Goal: Complete application form: Complete application form

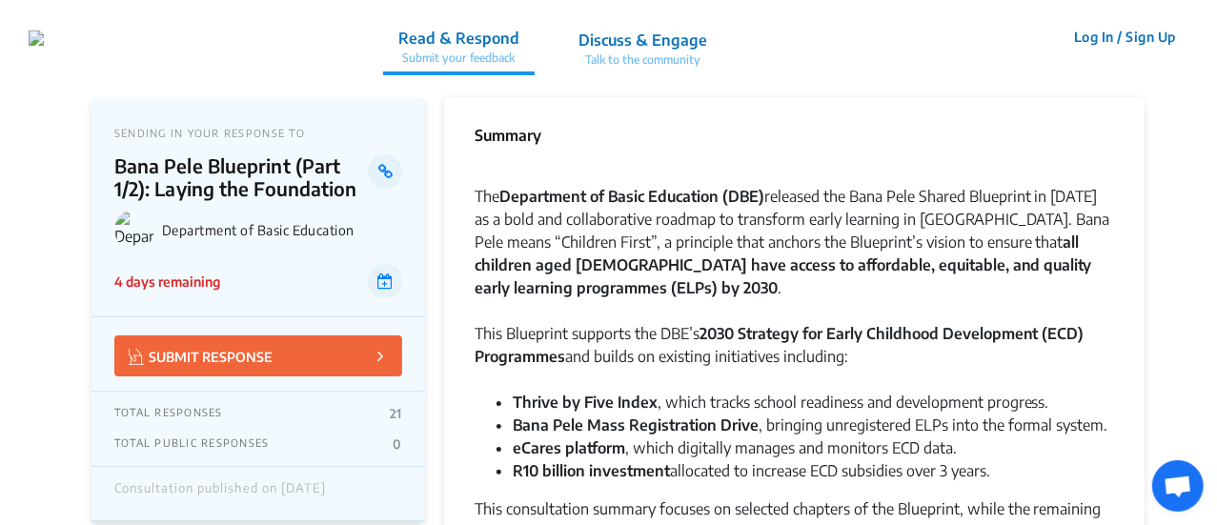
click at [519, 34] on p "Read & Respond" at bounding box center [458, 38] width 121 height 23
click at [519, 30] on p "Read & Respond" at bounding box center [458, 38] width 121 height 23
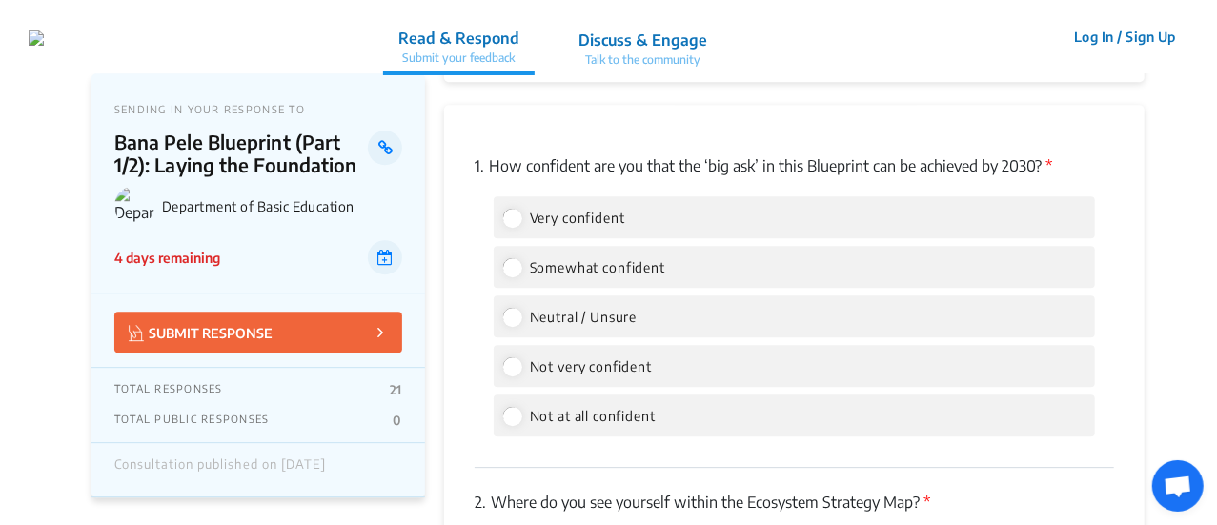
scroll to position [2689, 0]
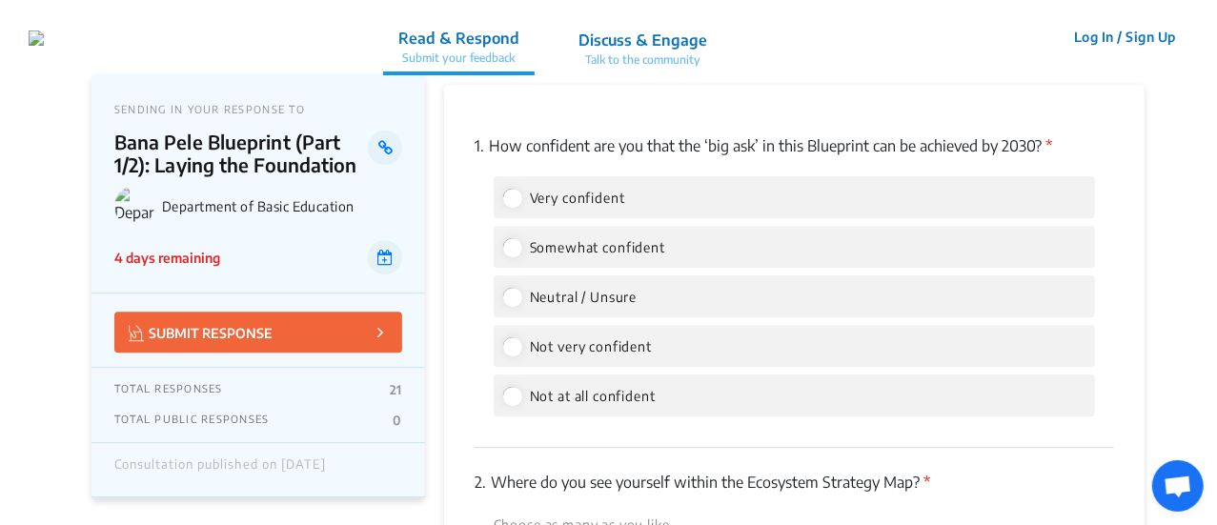
click at [244, 329] on p "SUBMIT RESPONSE" at bounding box center [201, 332] width 144 height 22
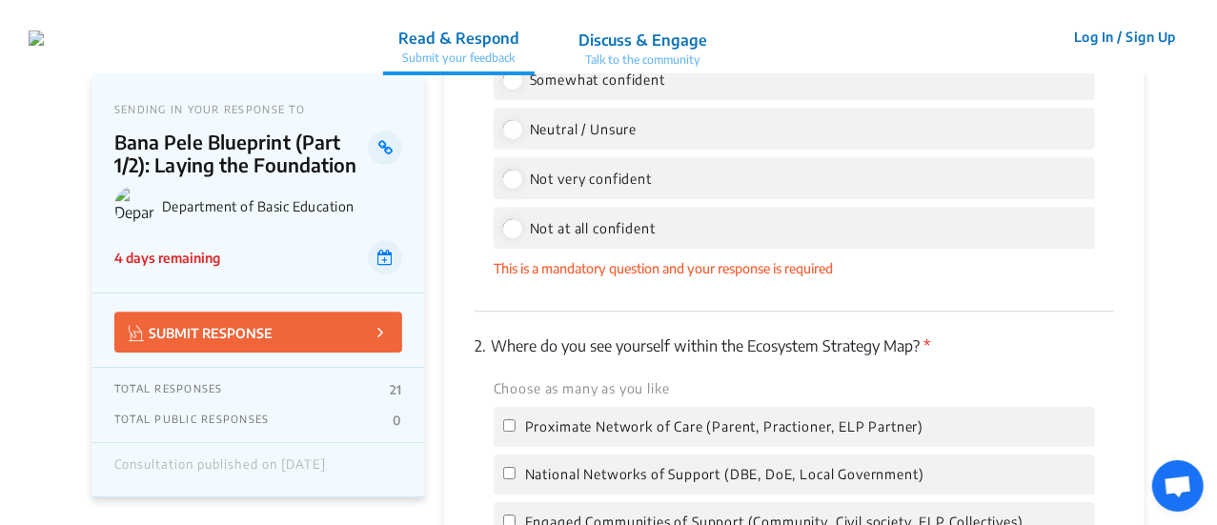
scroll to position [2862, 0]
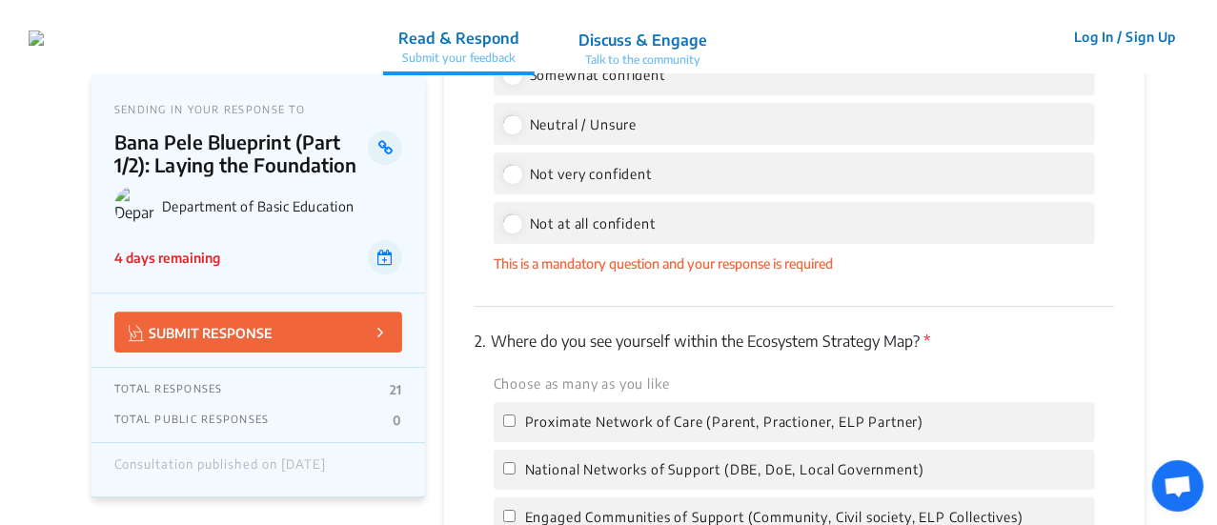
drag, startPoint x: 1214, startPoint y: 302, endPoint x: 1217, endPoint y: 273, distance: 28.7
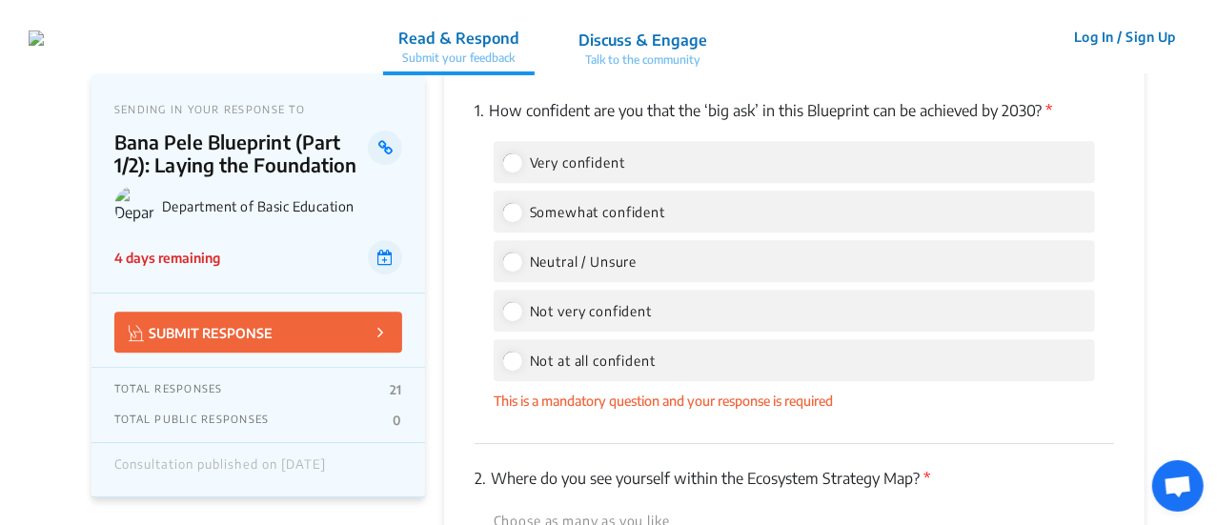
scroll to position [2690, 0]
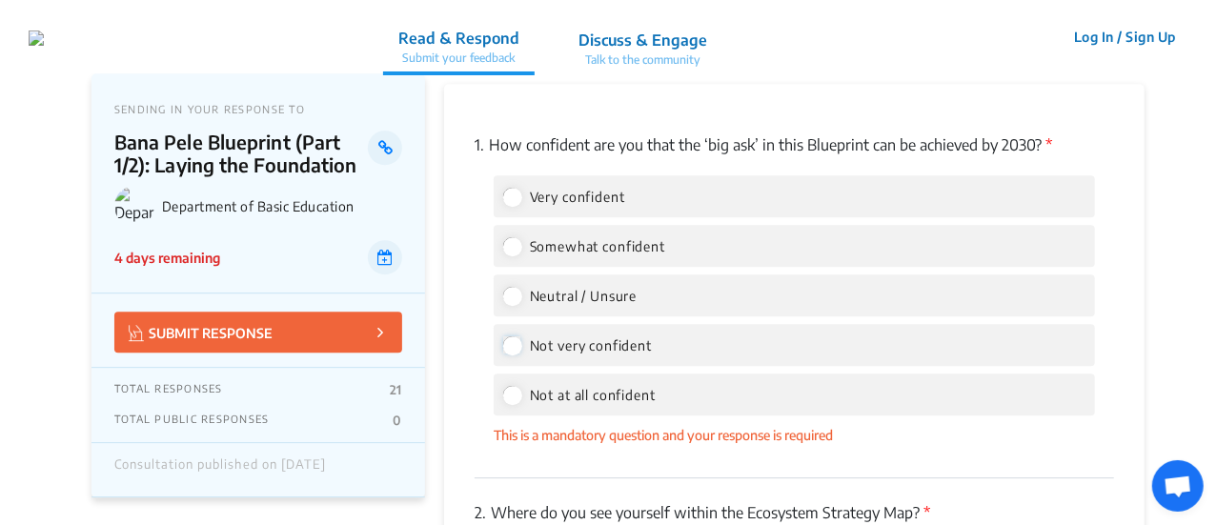
click at [519, 343] on input "Not very confident" at bounding box center [511, 344] width 17 height 17
radio input "true"
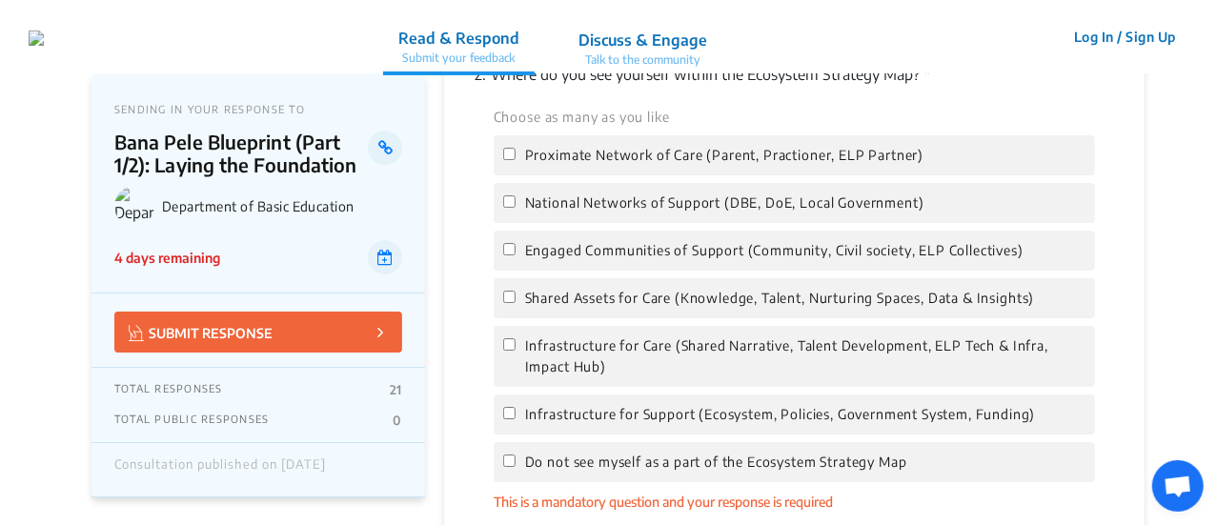
scroll to position [3104, 0]
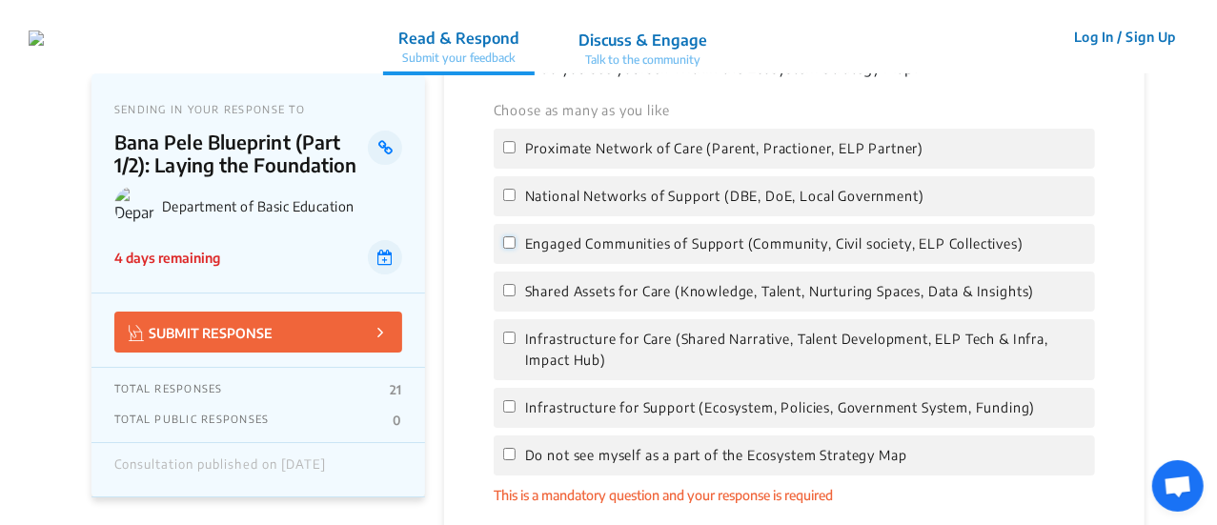
click at [508, 241] on input "Engaged Communities of Support (Community, Civil society, ELP Collectives)" at bounding box center [509, 242] width 12 height 12
checkbox input "true"
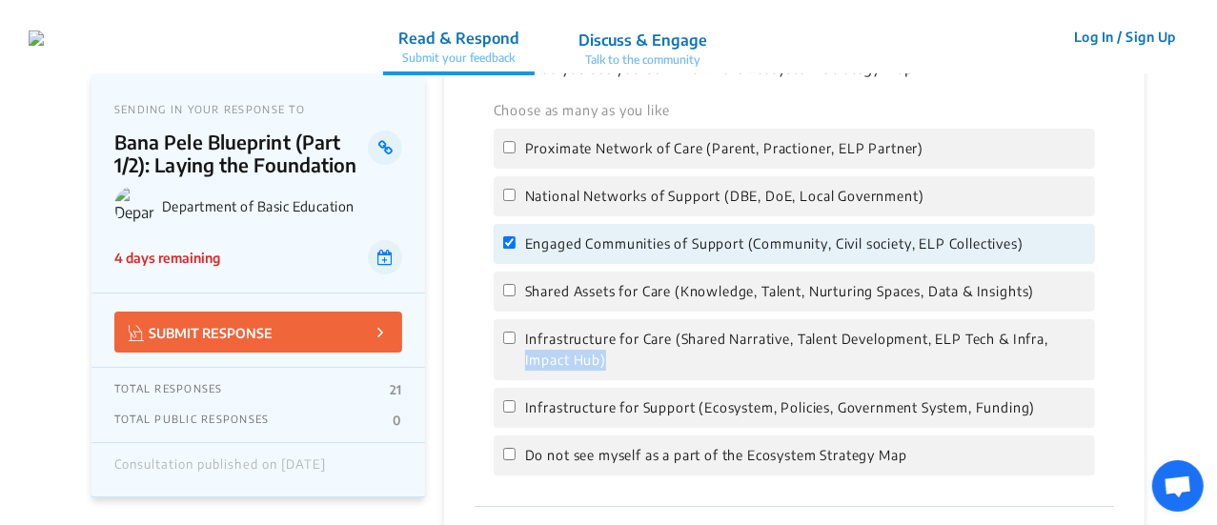
drag, startPoint x: 1216, startPoint y: 320, endPoint x: 1218, endPoint y: 366, distance: 45.8
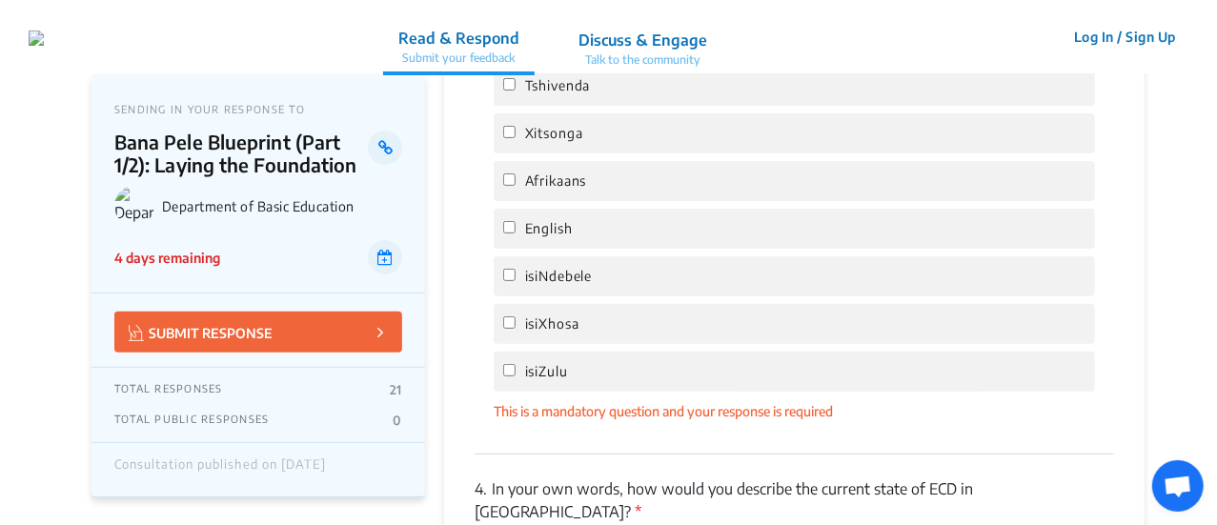
scroll to position [3844, 0]
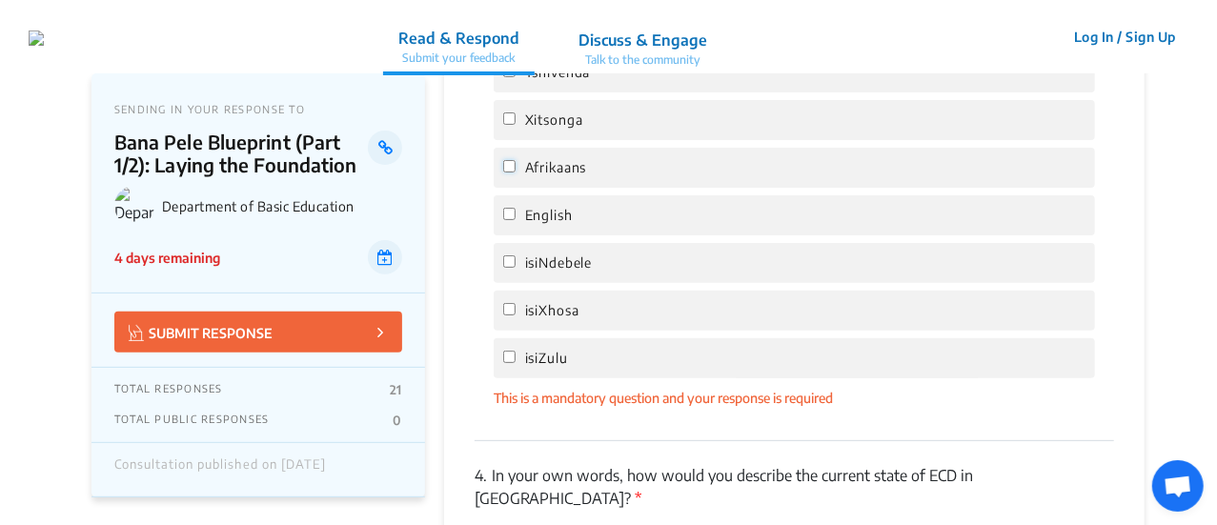
click at [508, 160] on input "Afrikaans" at bounding box center [509, 166] width 12 height 12
checkbox input "true"
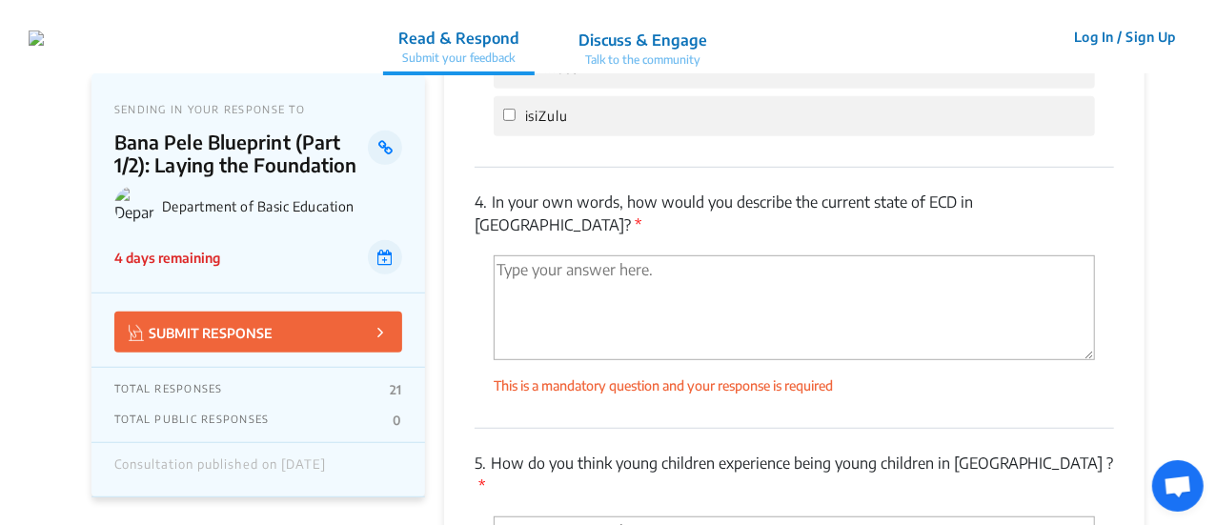
scroll to position [4093, 0]
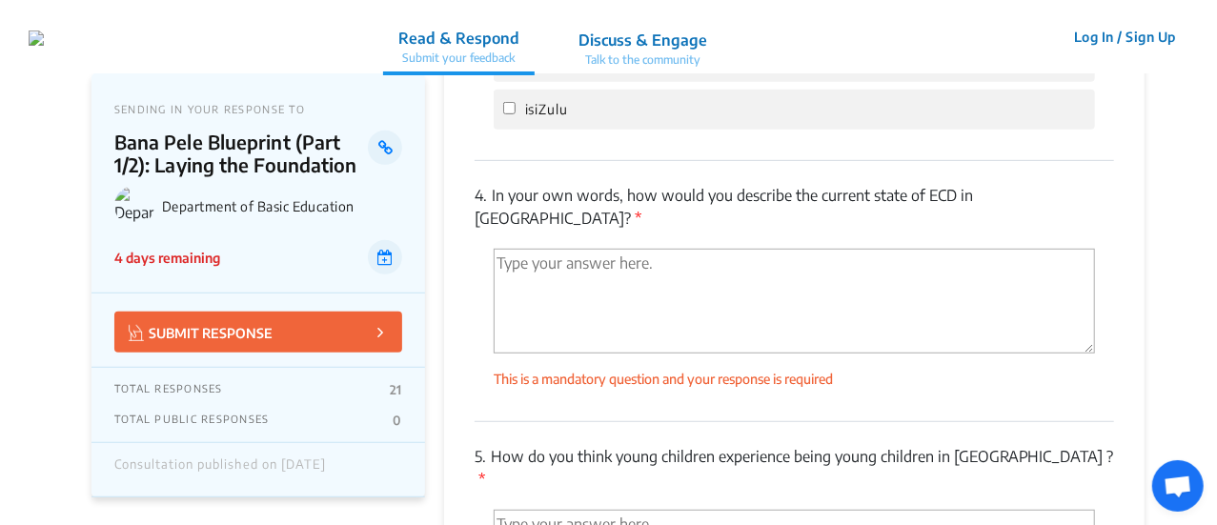
click at [534, 249] on textarea "'Type your answer here.' | translate" at bounding box center [793, 301] width 601 height 105
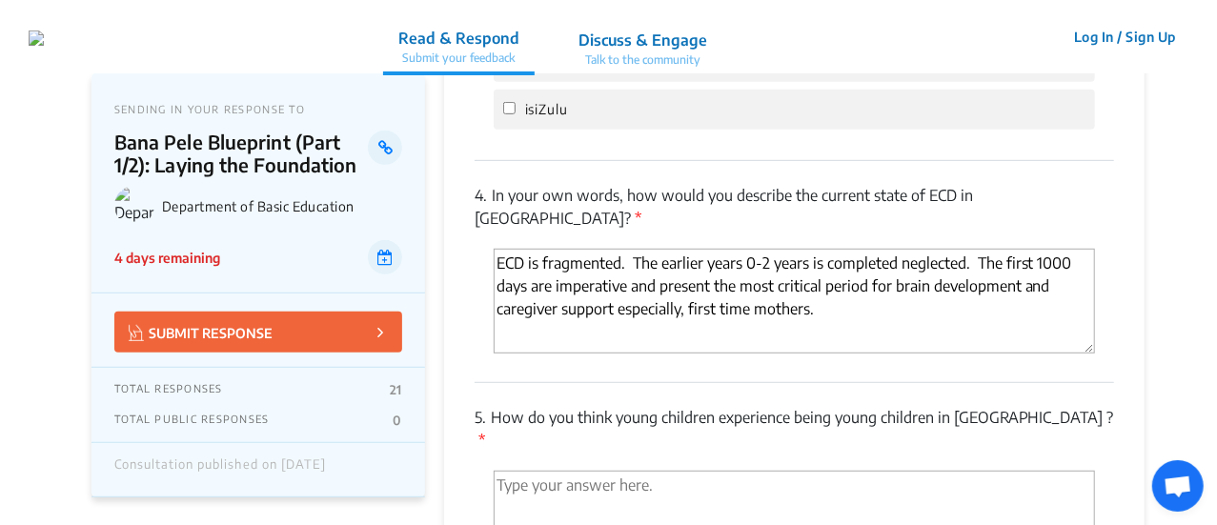
type textarea "ECD is fragmented. The earlier years 0-2 years is completed neglected. The firs…"
drag, startPoint x: 1215, startPoint y: 401, endPoint x: 1218, endPoint y: 414, distance: 13.6
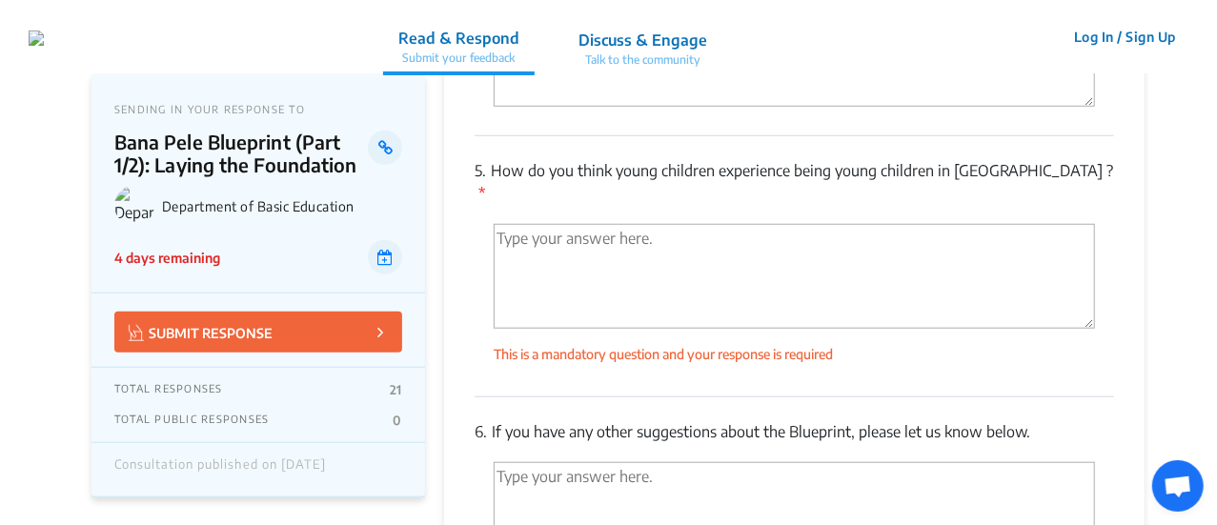
scroll to position [4346, 0]
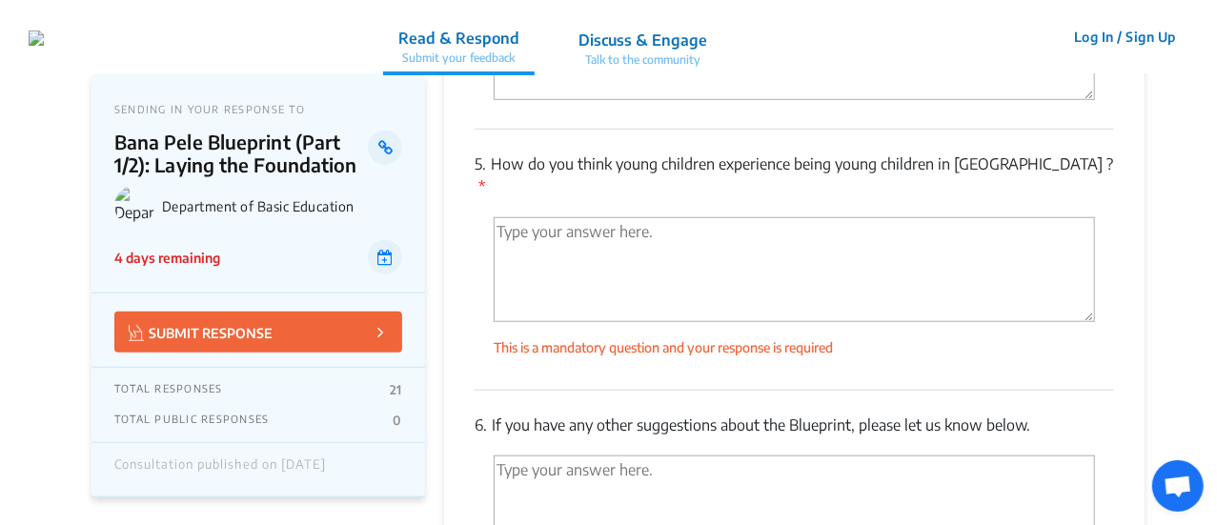
click at [627, 217] on textarea "'Type your answer here.' | translate" at bounding box center [793, 269] width 601 height 105
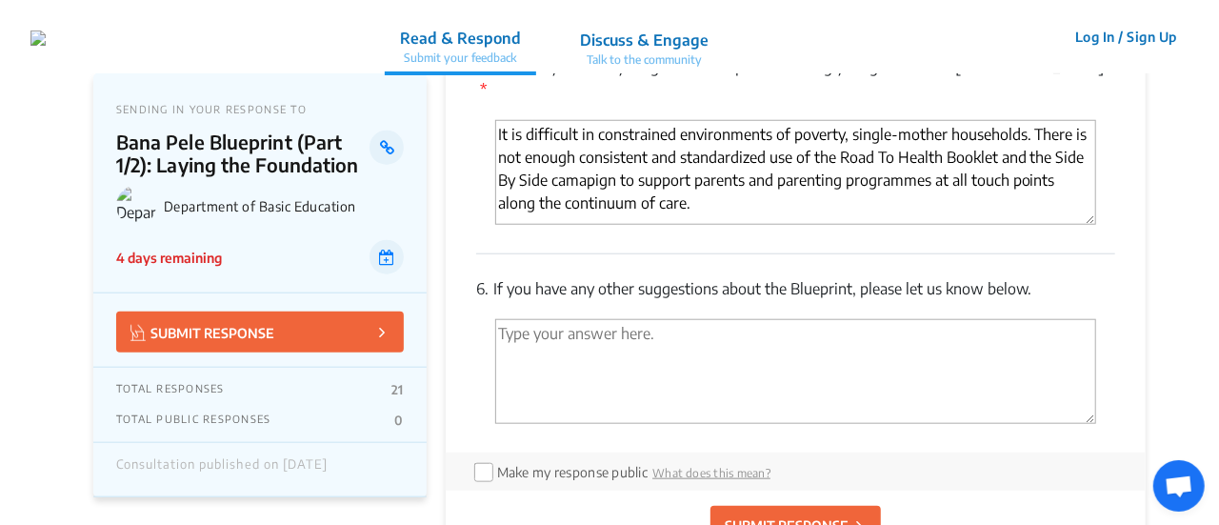
scroll to position [4457, 0]
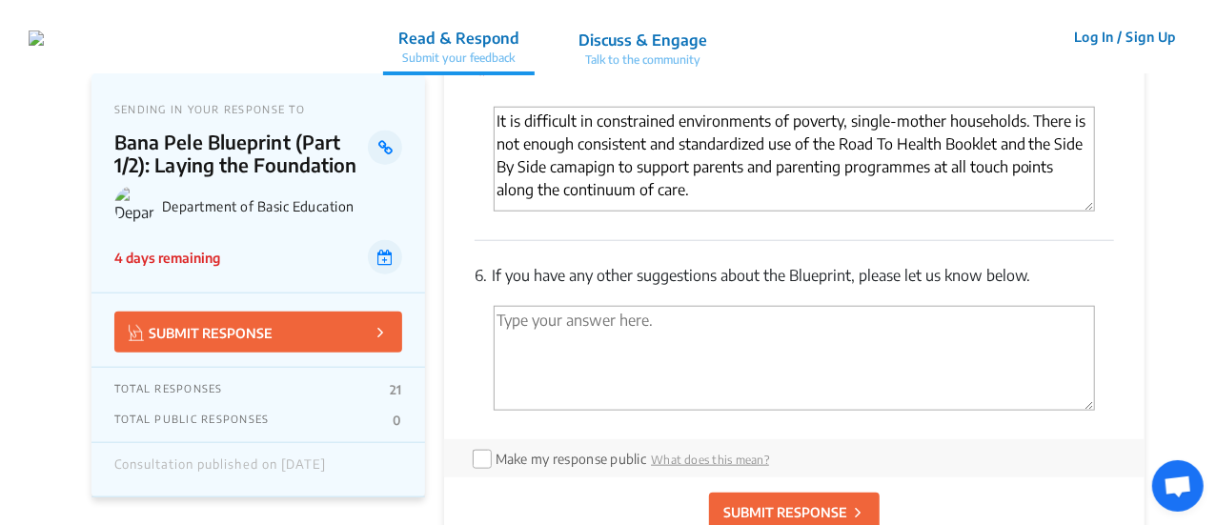
type textarea "It is difficult in constrained environments of poverty, single-mother household…"
click at [601, 306] on textarea "'Type your answer here.' | translate" at bounding box center [793, 358] width 601 height 105
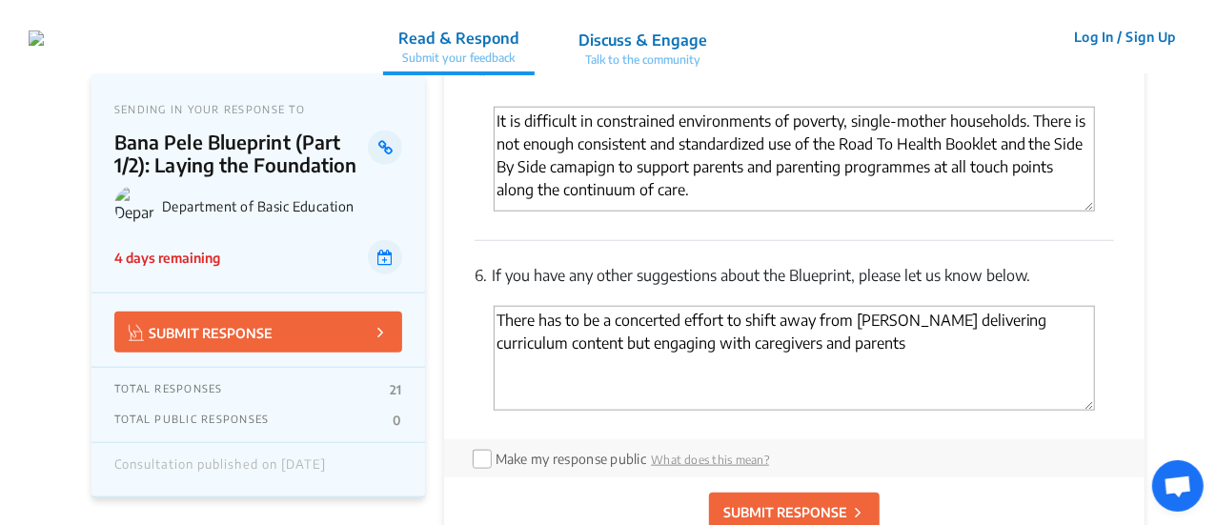
click at [644, 306] on textarea "There has to be a concerted effort to shift away from [PERSON_NAME] delivering …" at bounding box center [793, 358] width 601 height 105
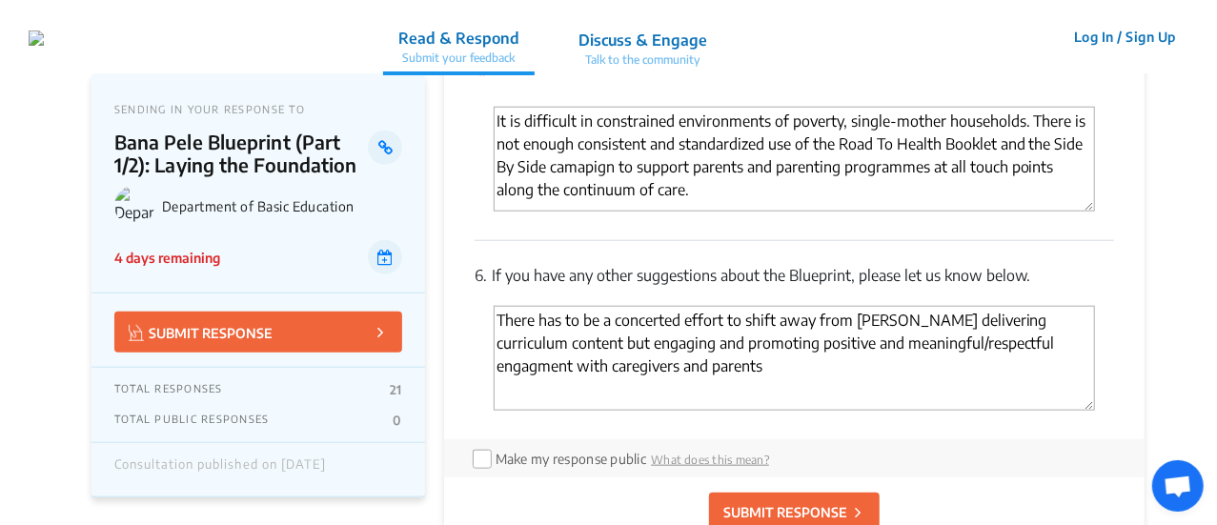
click at [632, 318] on textarea "There has to be a concerted effort to shift away from [PERSON_NAME] delivering …" at bounding box center [793, 358] width 601 height 105
drag, startPoint x: 713, startPoint y: 317, endPoint x: 630, endPoint y: 319, distance: 82.9
click at [630, 319] on textarea "There has to be a concerted effort to shift away from [PERSON_NAME] delivering …" at bounding box center [793, 358] width 601 height 105
click at [579, 328] on textarea "There has to be a concerted effort to shift away from [PERSON_NAME] delivering …" at bounding box center [793, 358] width 601 height 105
click at [698, 316] on textarea "There has to be a concerted effort to shift away from [PERSON_NAME] delivering …" at bounding box center [793, 358] width 601 height 105
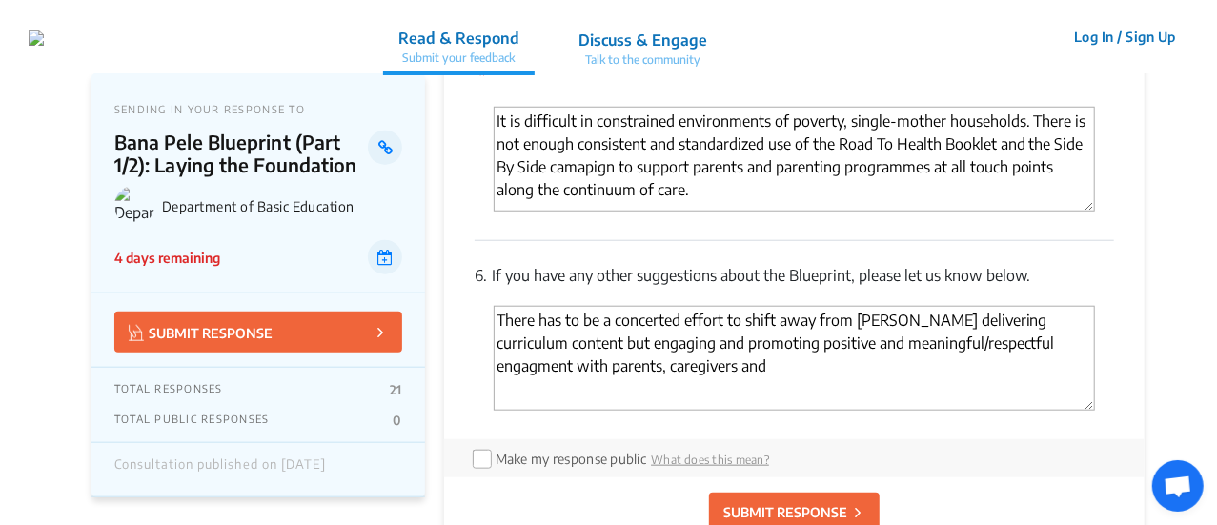
click at [796, 306] on textarea "There has to be a concerted effort to shift away from [PERSON_NAME] delivering …" at bounding box center [793, 358] width 601 height 105
click at [696, 317] on textarea "There has to be a concerted effort to shift away from [PERSON_NAME] delivering …" at bounding box center [793, 358] width 601 height 105
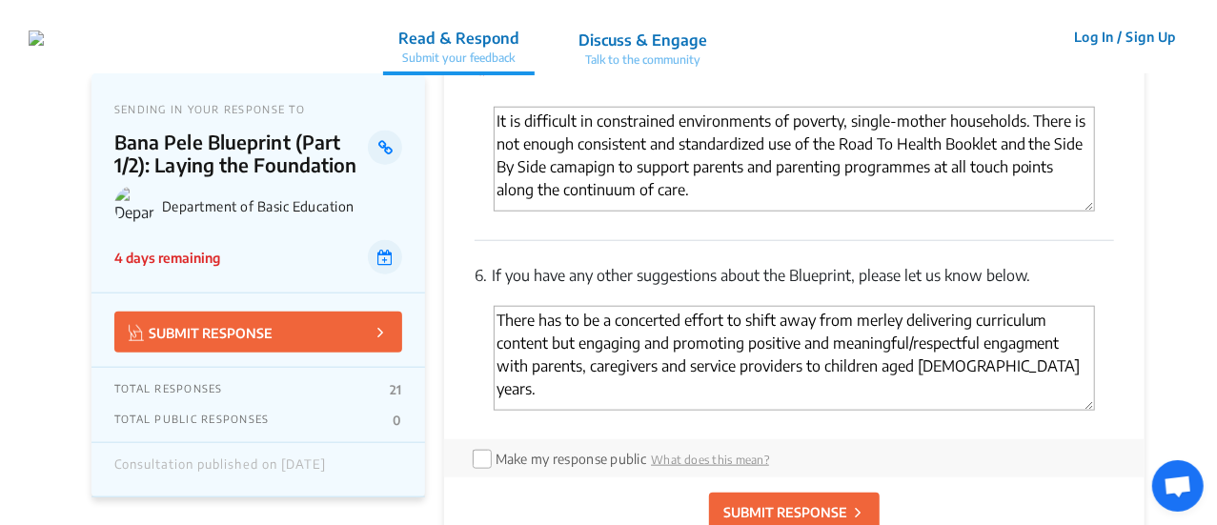
type textarea "There has to be a concerted effort to shift away from merley delivering curricu…"
click at [483, 450] on input "checkbox" at bounding box center [480, 457] width 15 height 15
checkbox input "true"
click at [806, 502] on p "SUBMIT RESPONSE" at bounding box center [785, 512] width 124 height 20
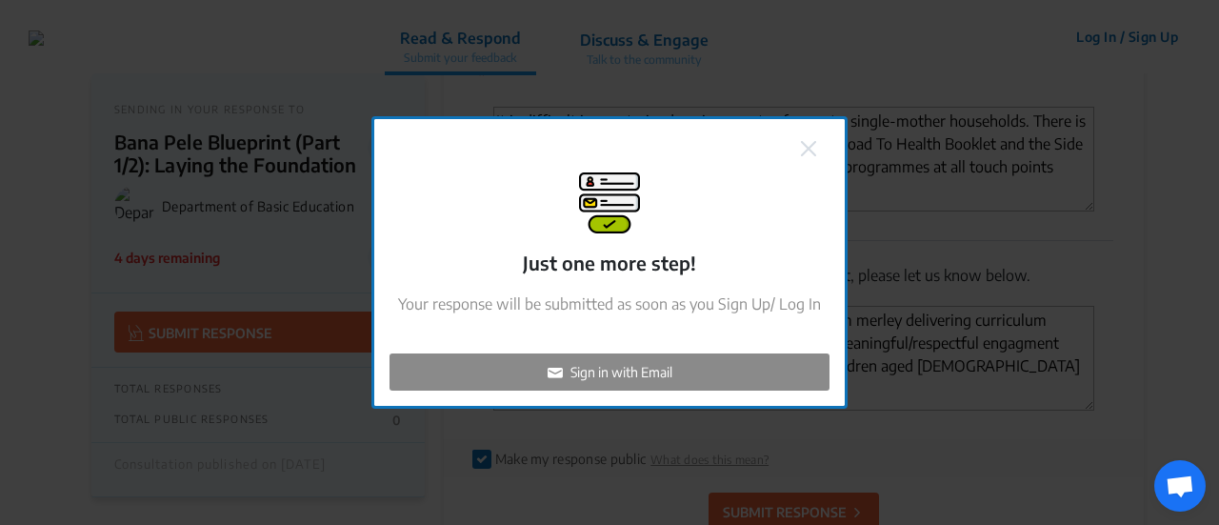
checkbox input "false"
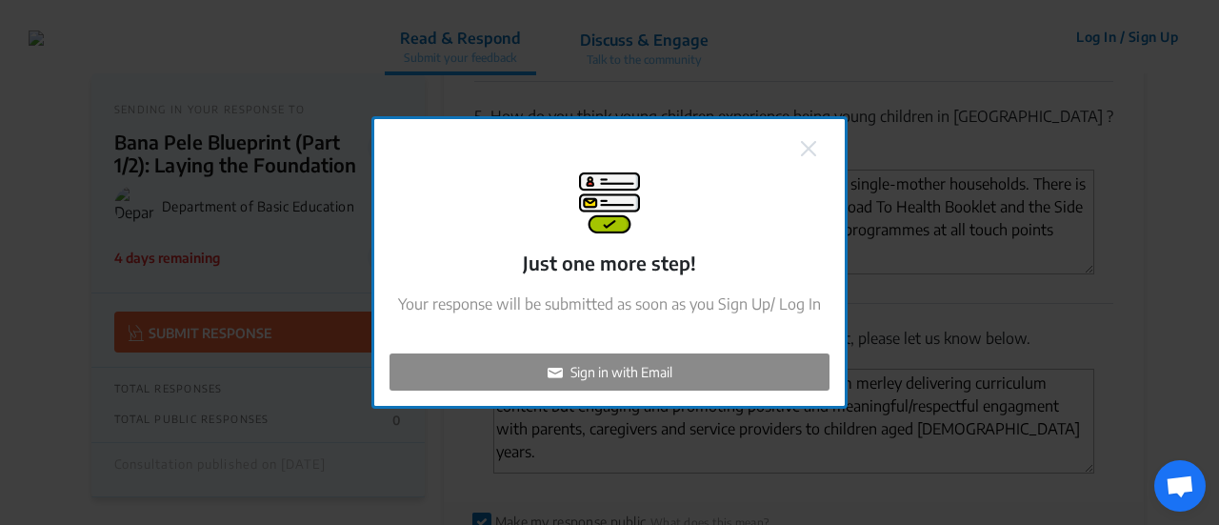
click at [627, 364] on p "Sign in with Email" at bounding box center [622, 372] width 102 height 20
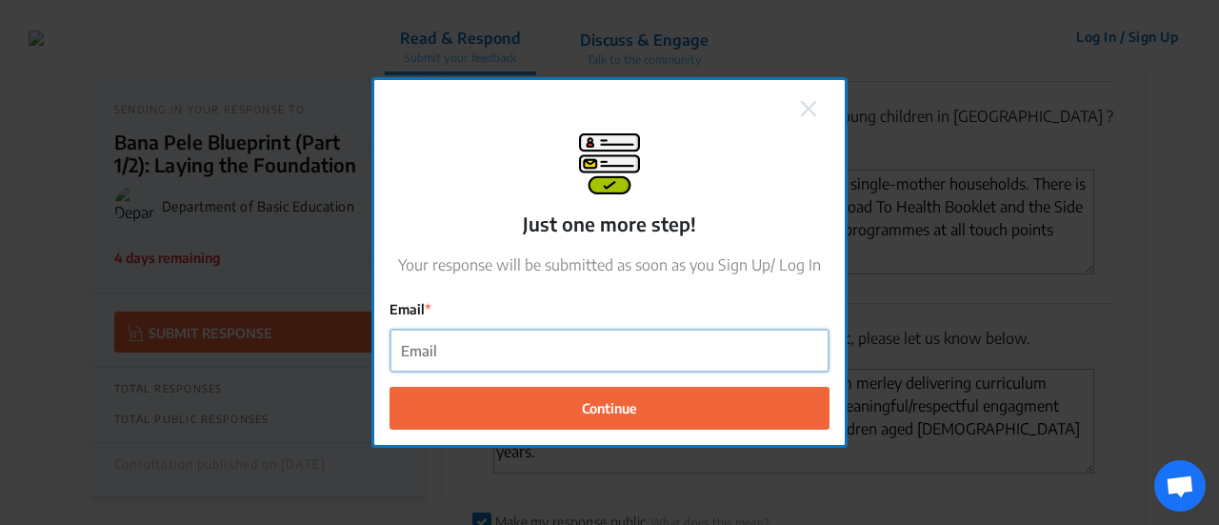
click at [458, 355] on input "Email" at bounding box center [610, 351] width 438 height 43
type input "[PERSON_NAME][EMAIL_ADDRESS][PERSON_NAME][DOMAIN_NAME]"
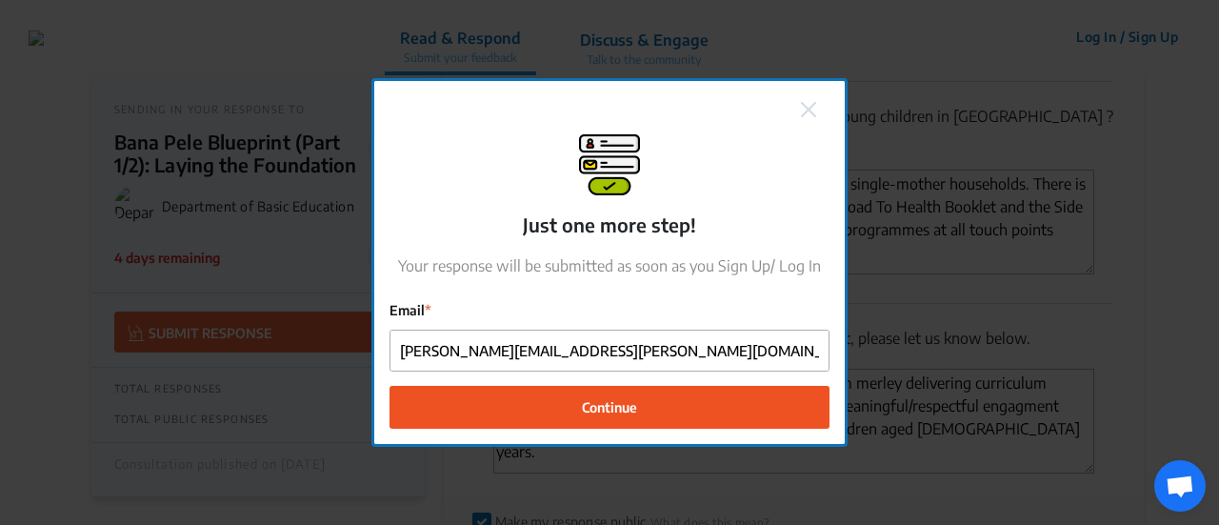
click at [606, 407] on span "Continue" at bounding box center [609, 407] width 55 height 20
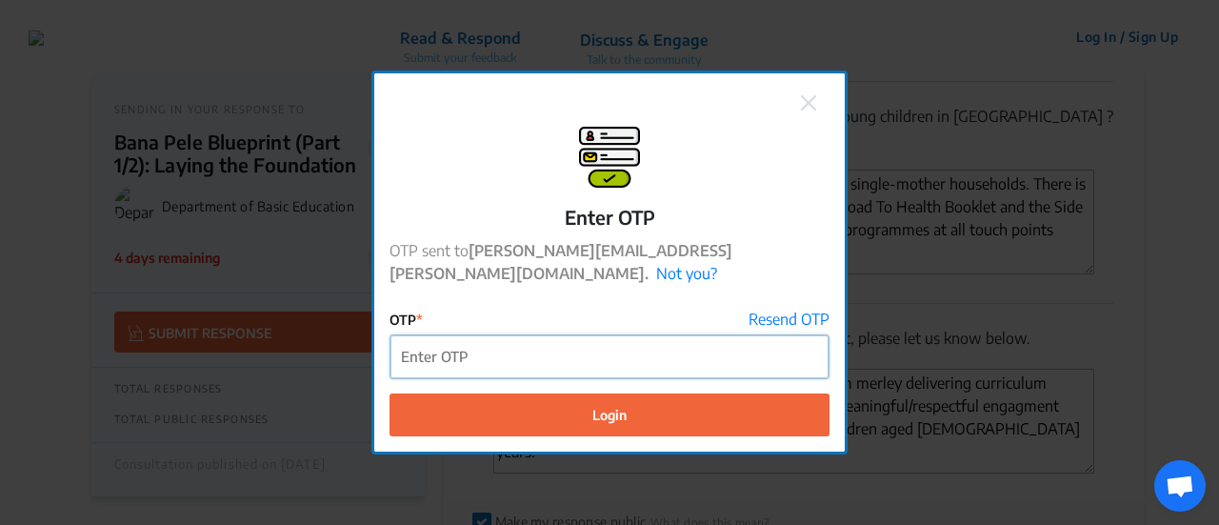
click at [476, 347] on input "OTP" at bounding box center [610, 356] width 438 height 43
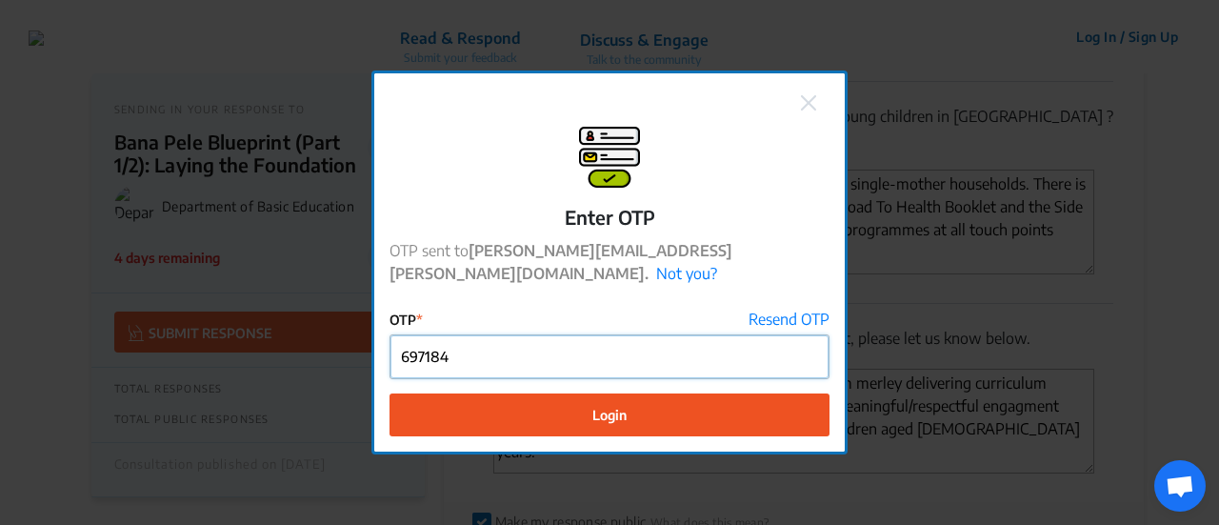
type input "697184"
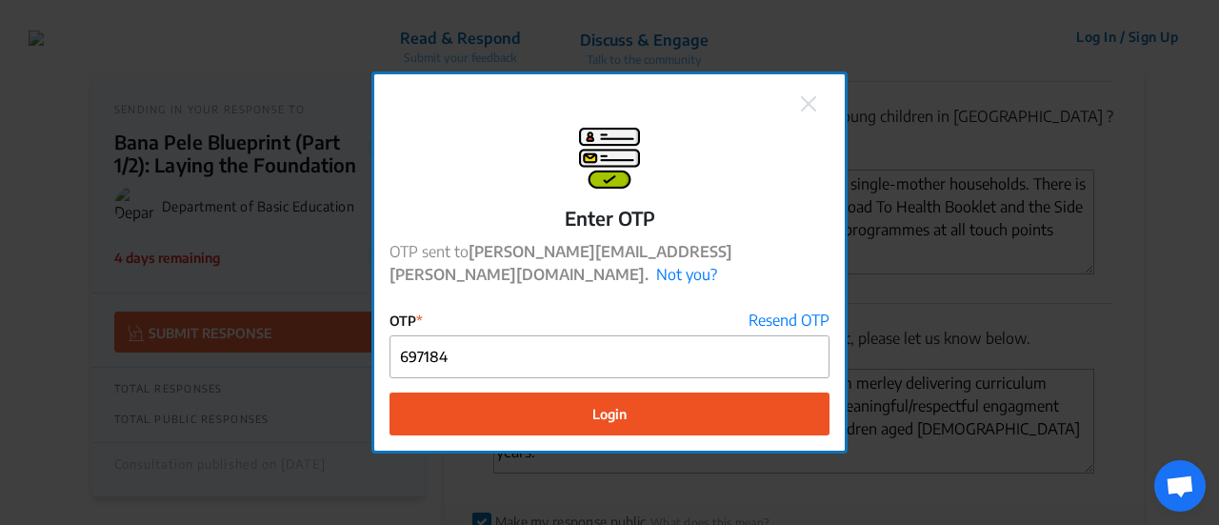
click at [611, 404] on span "Login" at bounding box center [610, 414] width 34 height 20
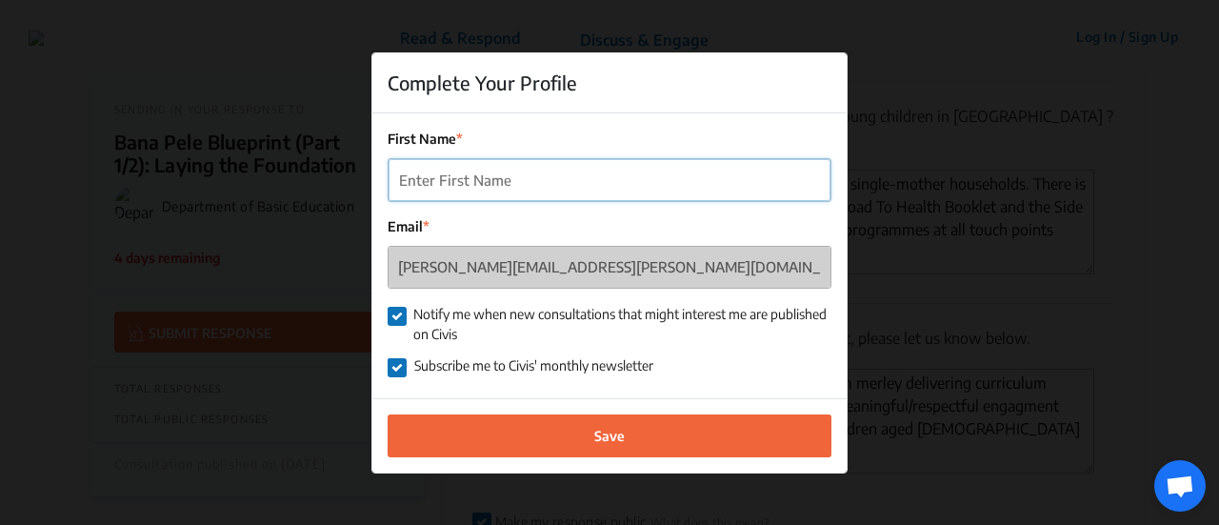
click at [419, 184] on input "First Name" at bounding box center [610, 180] width 442 height 43
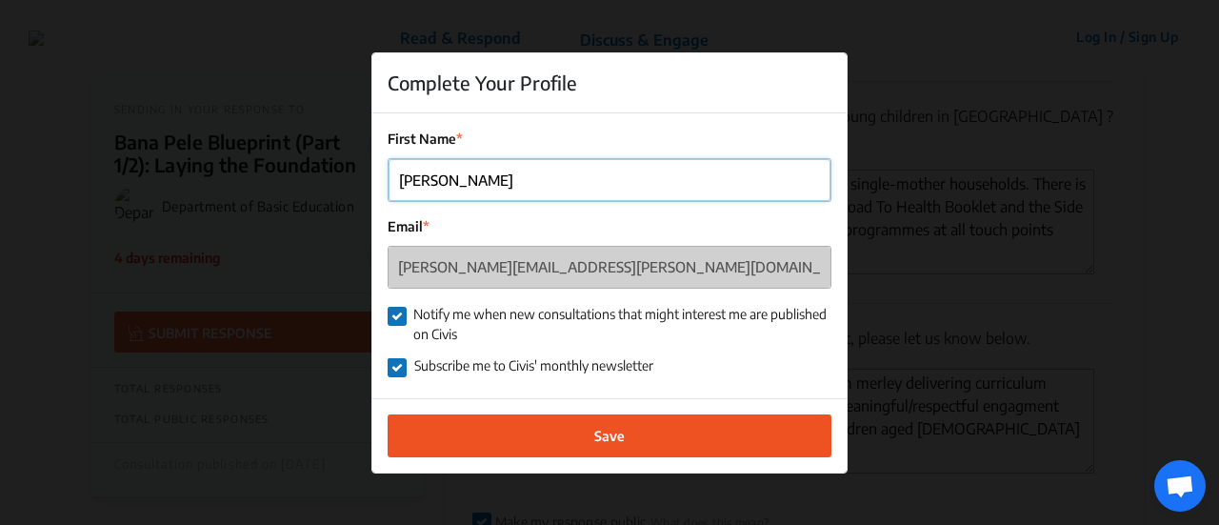
type input "[PERSON_NAME]"
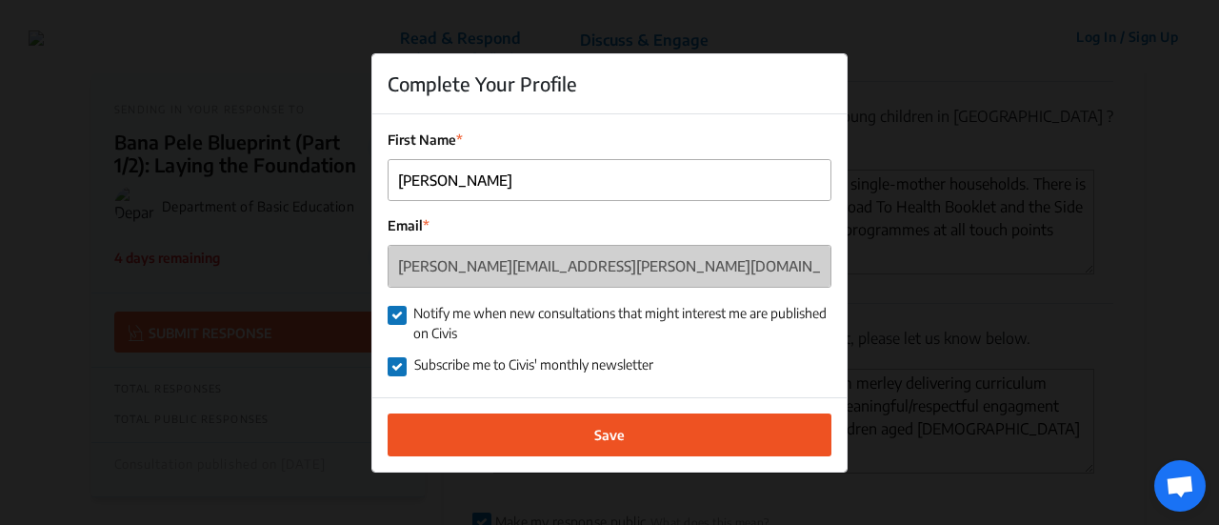
click at [604, 428] on span "Save" at bounding box center [609, 435] width 30 height 20
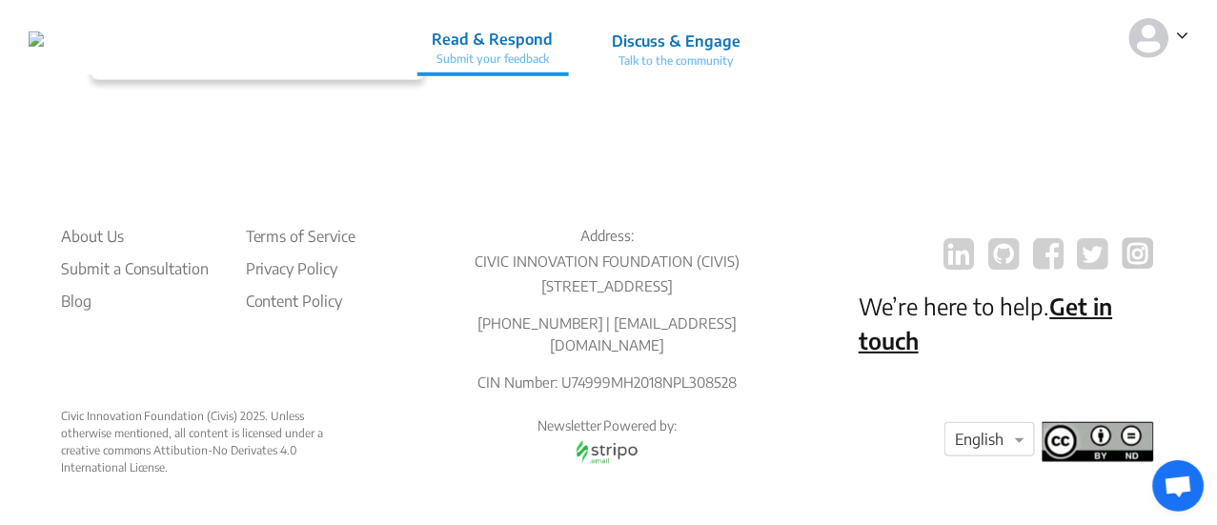
scroll to position [534, 0]
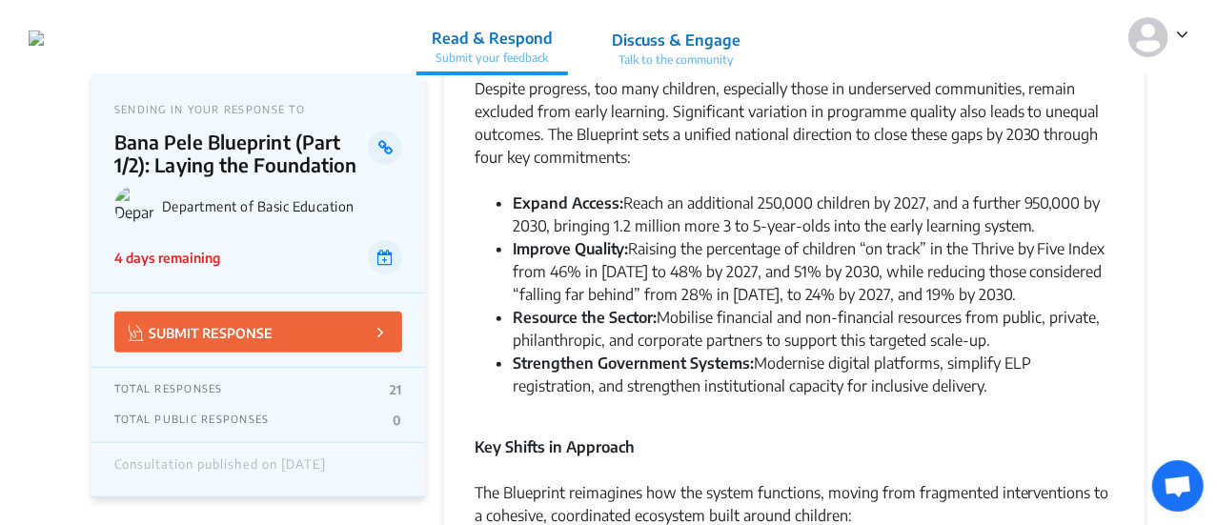
click at [604, 428] on div "Key Shifts in Approach" at bounding box center [793, 436] width 639 height 46
